Goal: Transaction & Acquisition: Purchase product/service

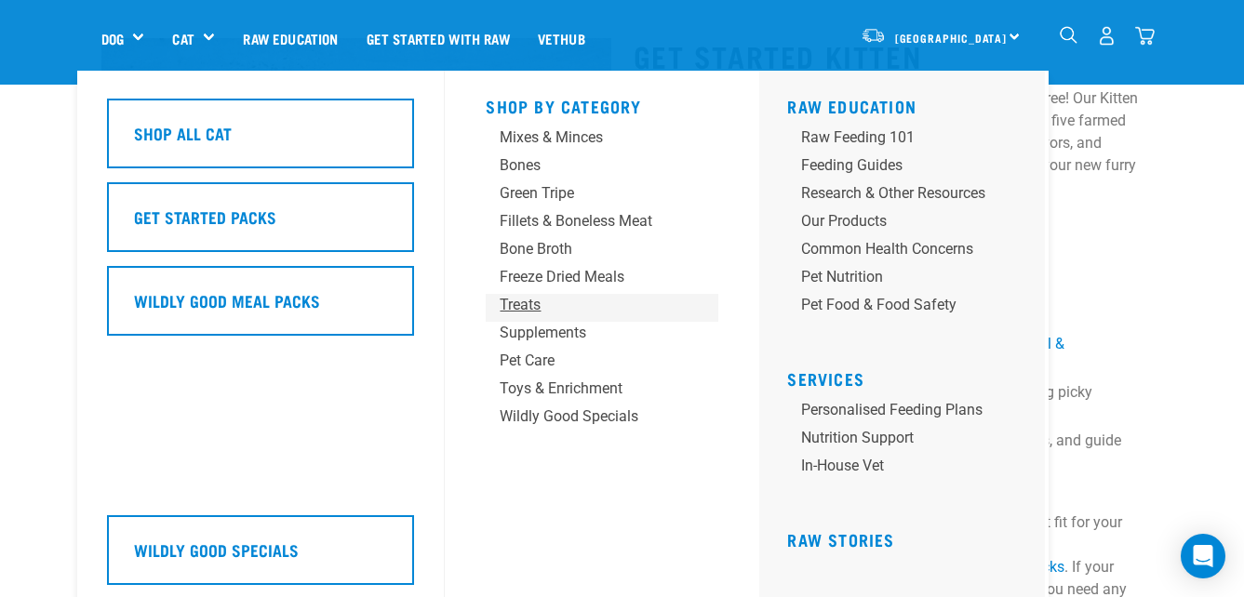
click at [521, 304] on div "Treats" at bounding box center [587, 305] width 174 height 22
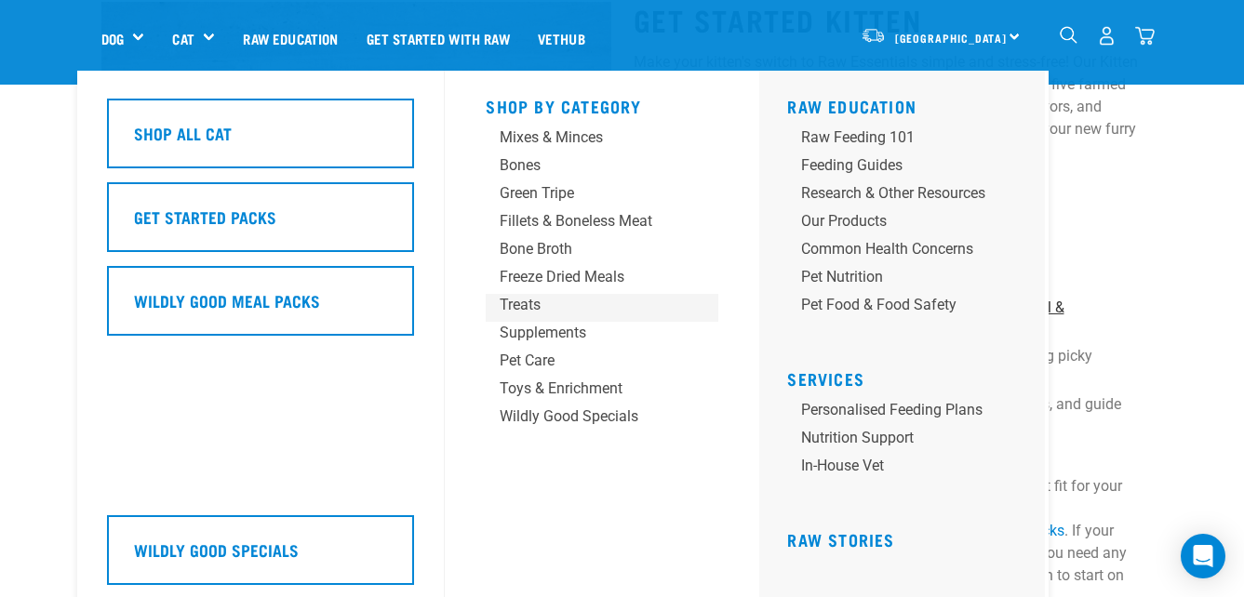
scroll to position [185, 0]
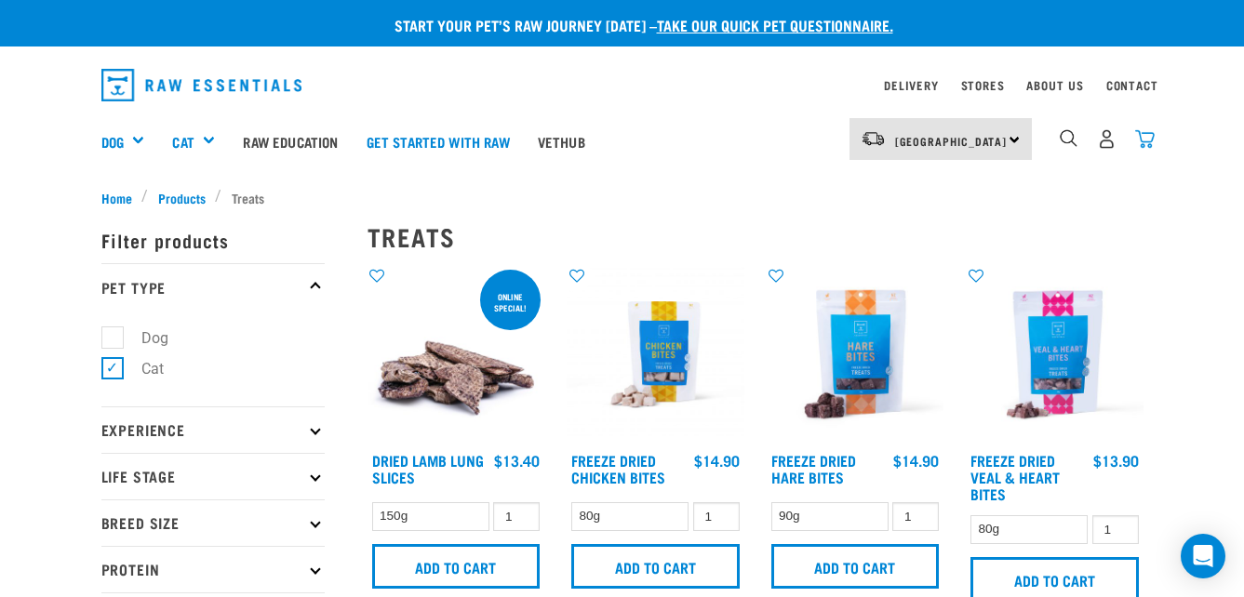
click at [1148, 129] on img "dropdown navigation" at bounding box center [1145, 139] width 20 height 20
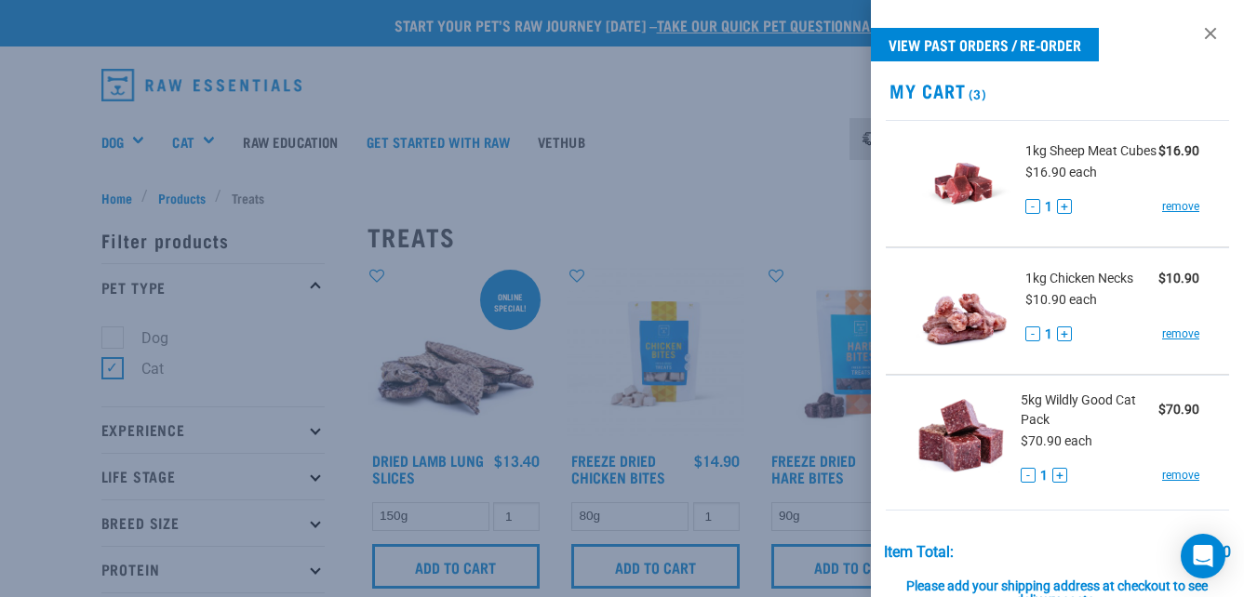
click at [826, 168] on div at bounding box center [622, 298] width 1244 height 597
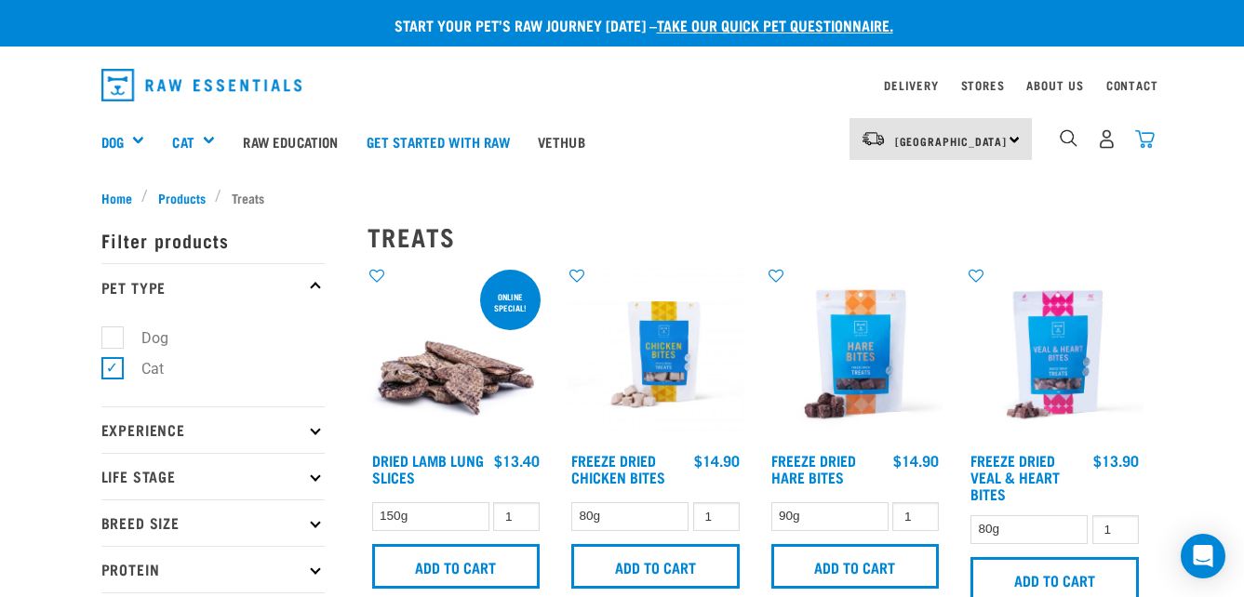
click at [1139, 146] on img "dropdown navigation" at bounding box center [1145, 139] width 20 height 20
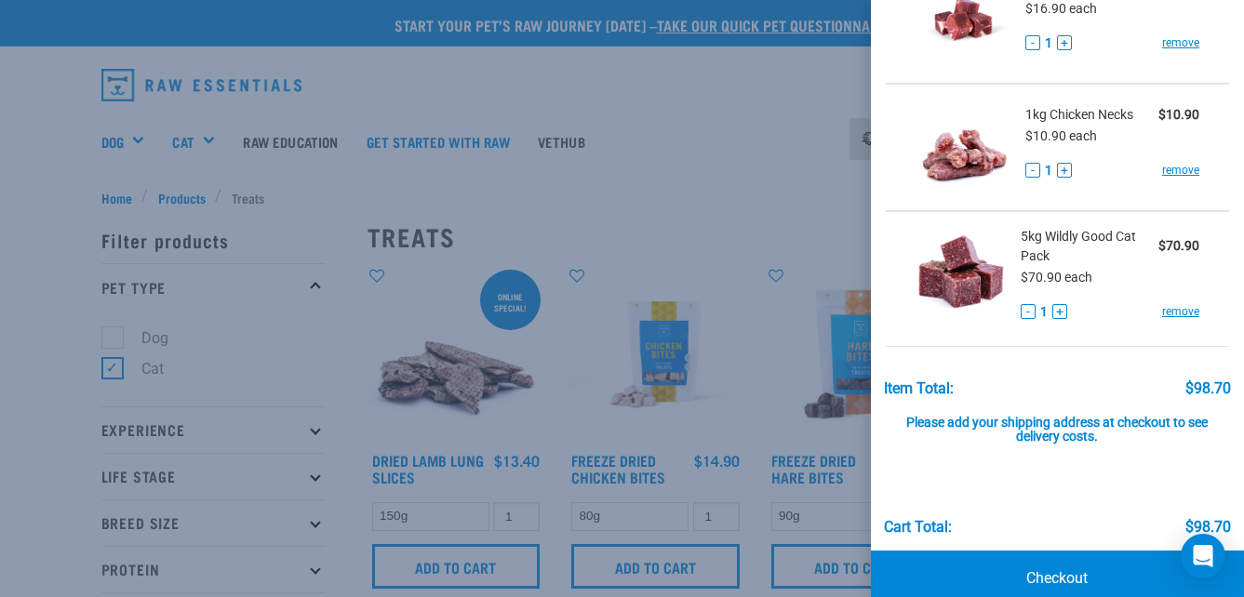
scroll to position [29, 0]
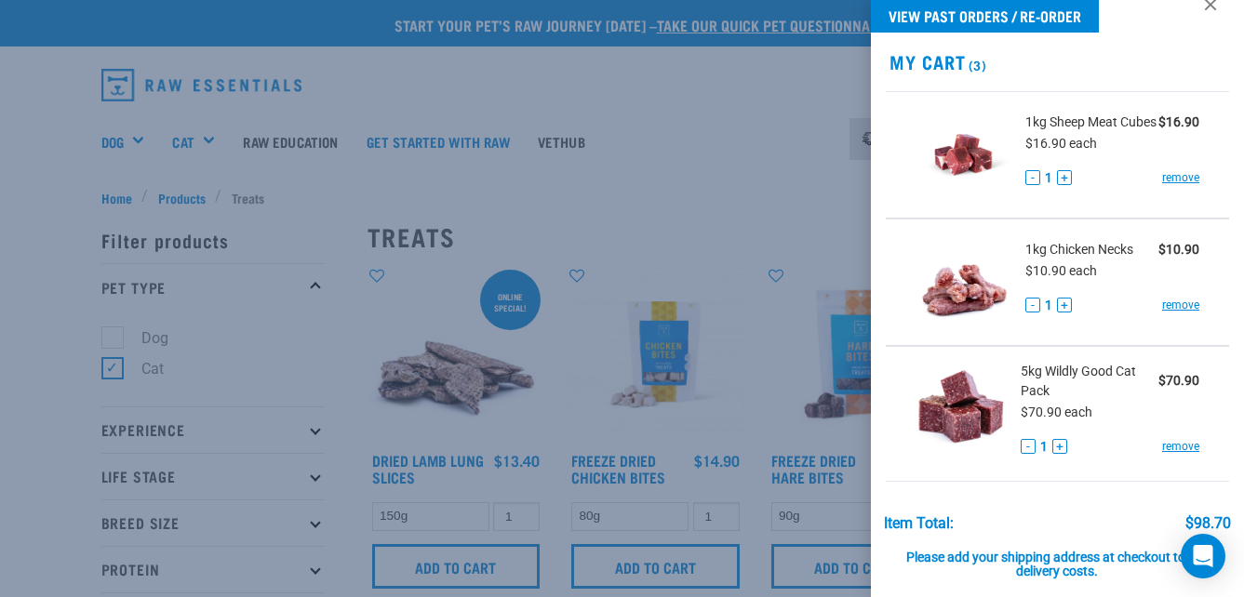
click at [1033, 127] on span "1kg Sheep Meat Cubes" at bounding box center [1090, 123] width 131 height 20
click at [979, 176] on img at bounding box center [963, 155] width 96 height 96
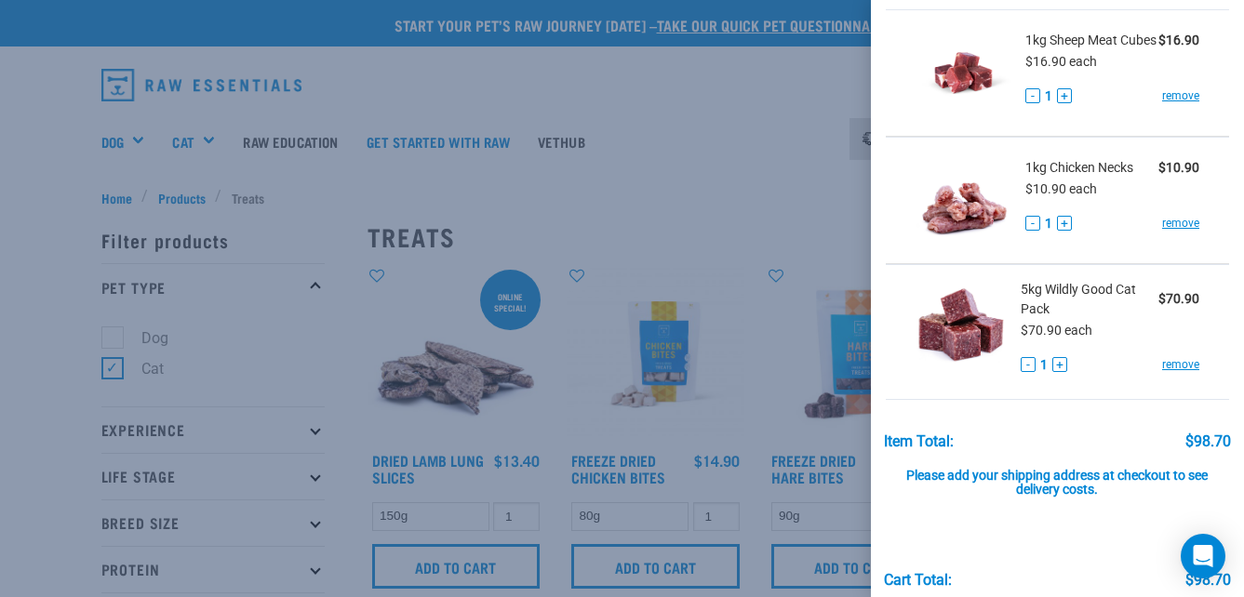
scroll to position [0, 0]
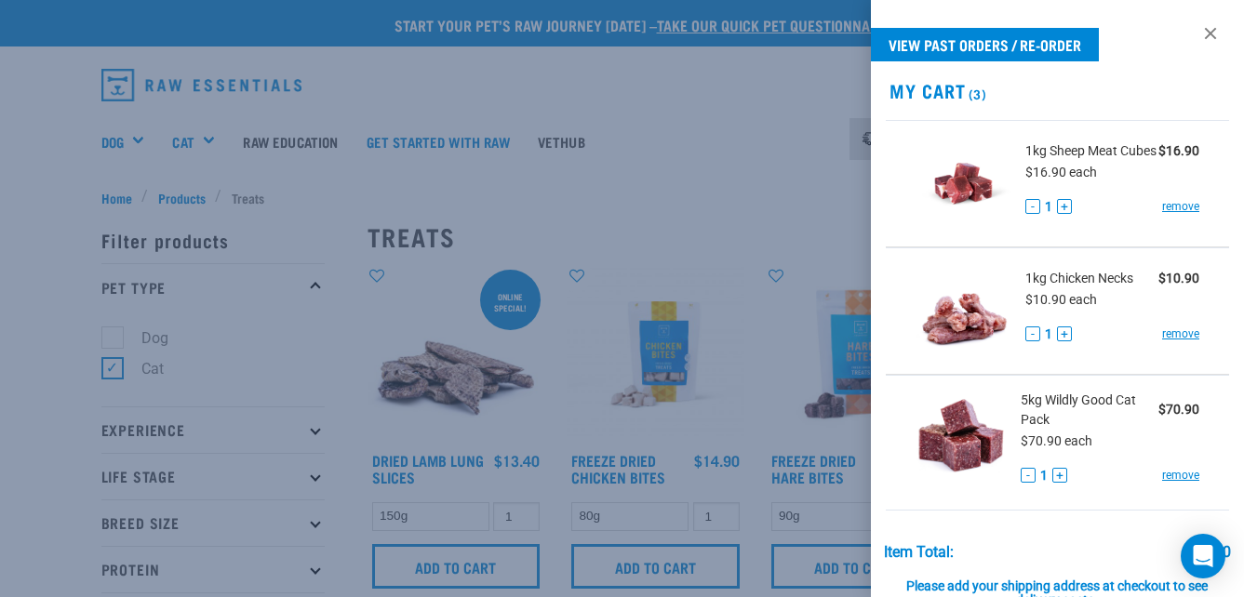
drag, startPoint x: 771, startPoint y: 27, endPoint x: 909, endPoint y: -41, distance: 153.5
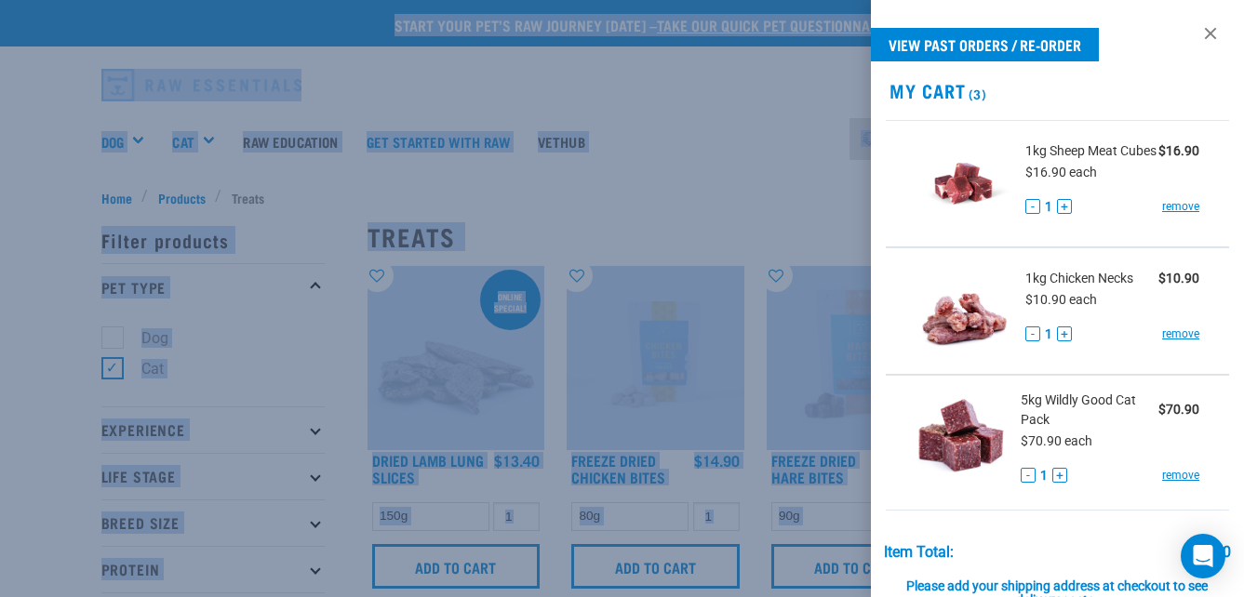
click at [765, 227] on div at bounding box center [622, 298] width 1244 height 597
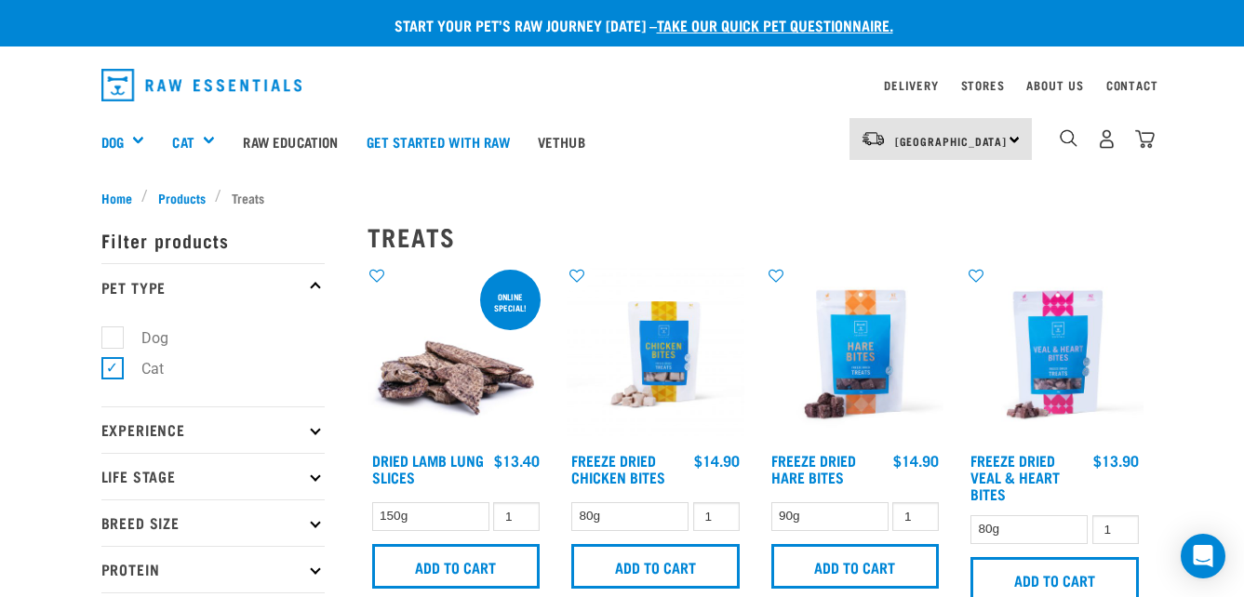
click at [1147, 128] on div "3" at bounding box center [1107, 139] width 96 height 42
click at [1151, 146] on img "dropdown navigation" at bounding box center [1145, 139] width 20 height 20
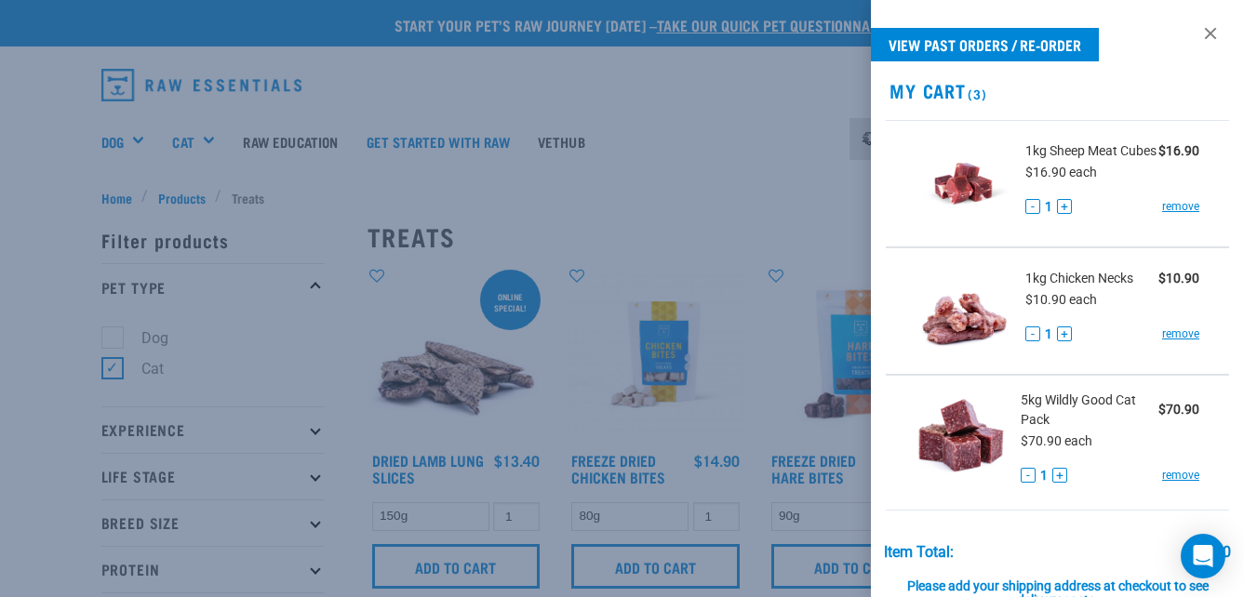
click at [1115, 94] on h2 "My Cart (3)" at bounding box center [1057, 90] width 373 height 21
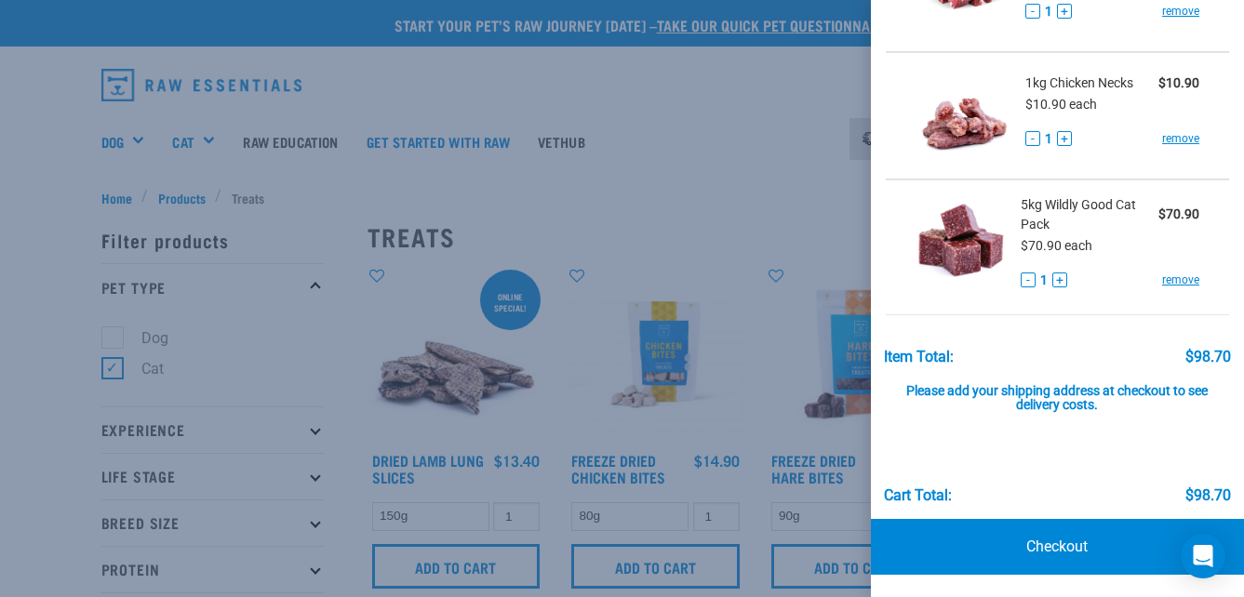
scroll to position [36, 0]
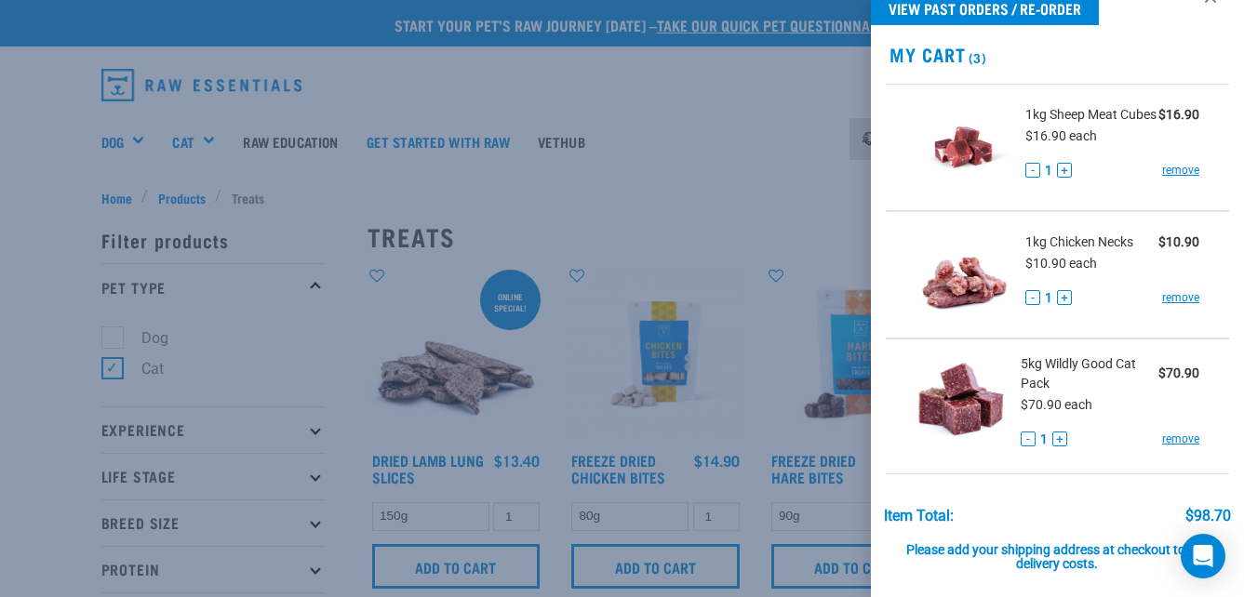
click at [1039, 393] on span "5kg Wildly Good Cat Pack" at bounding box center [1089, 373] width 138 height 39
click at [993, 400] on img at bounding box center [960, 402] width 91 height 96
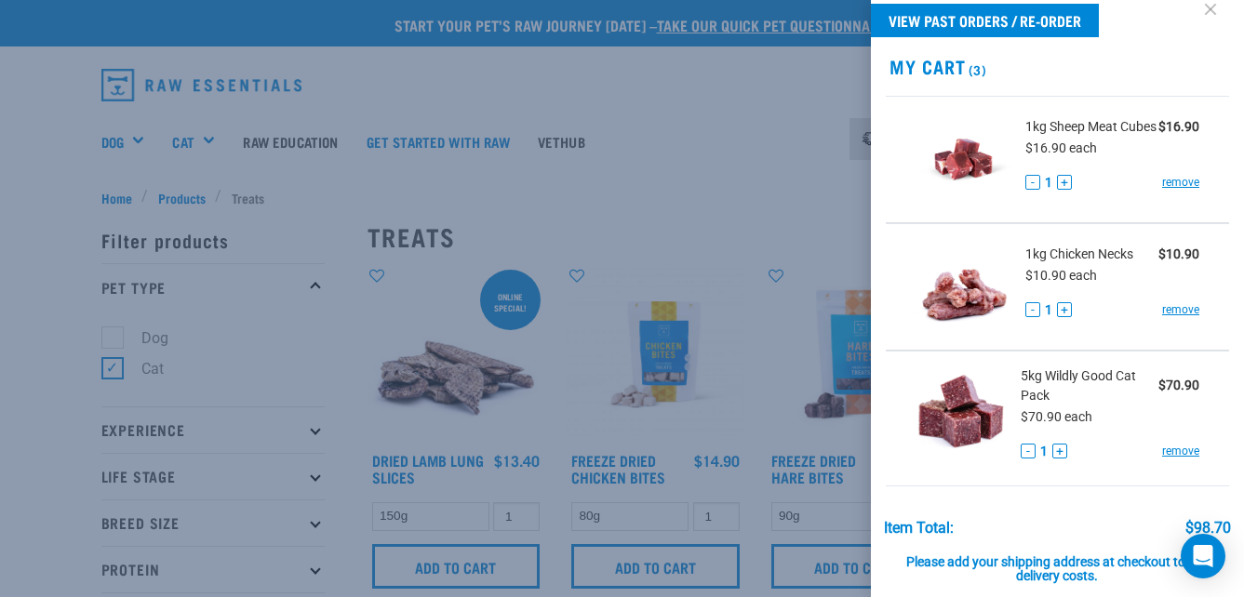
click at [1196, 7] on link at bounding box center [1210, 9] width 30 height 30
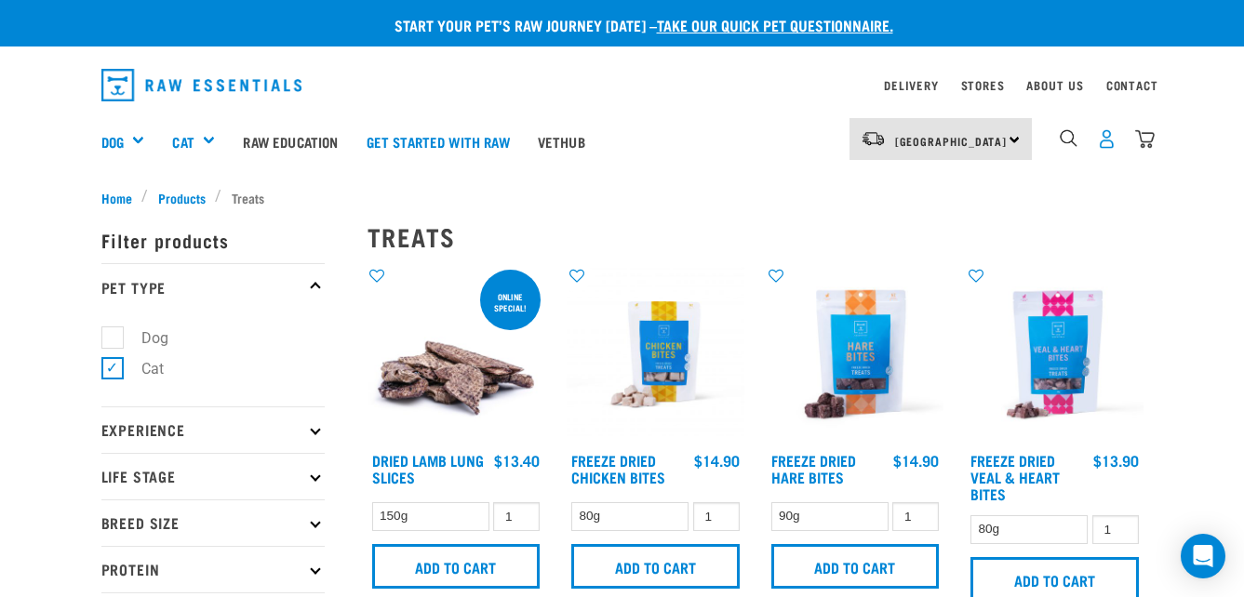
click at [1110, 142] on img "dropdown navigation" at bounding box center [1107, 139] width 20 height 20
